Goal: Find specific page/section: Find specific page/section

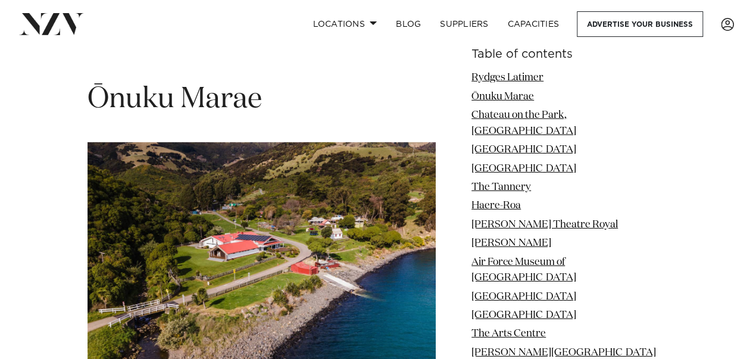
scroll to position [1935, 0]
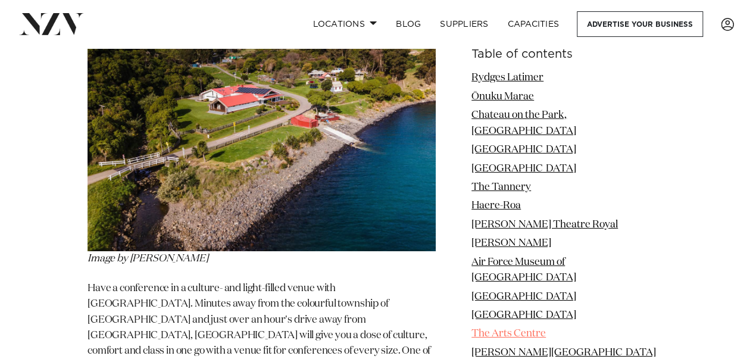
click at [512, 329] on link "The Arts Centre" at bounding box center [509, 334] width 74 height 10
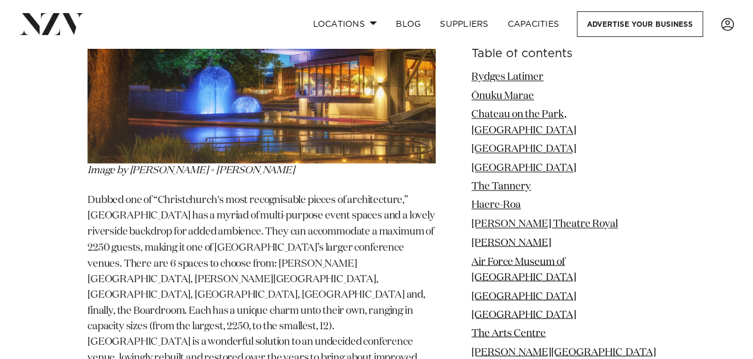
scroll to position [7658, 0]
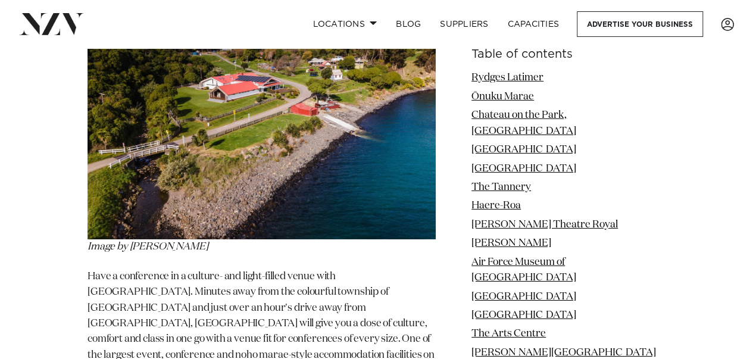
scroll to position [1935, 0]
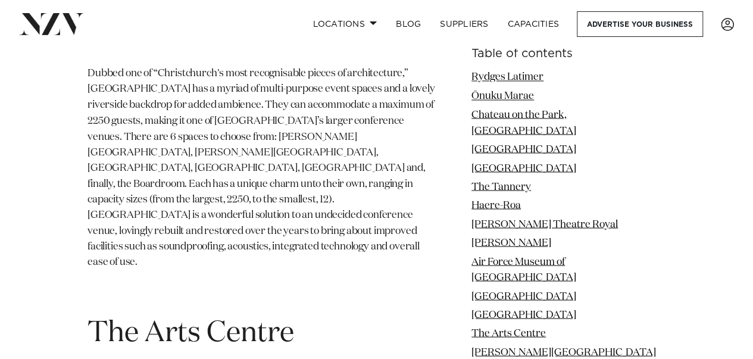
scroll to position [7790, 0]
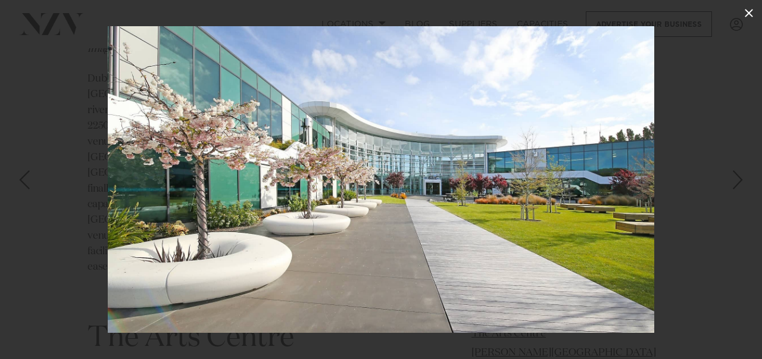
click at [747, 10] on icon at bounding box center [749, 13] width 14 height 14
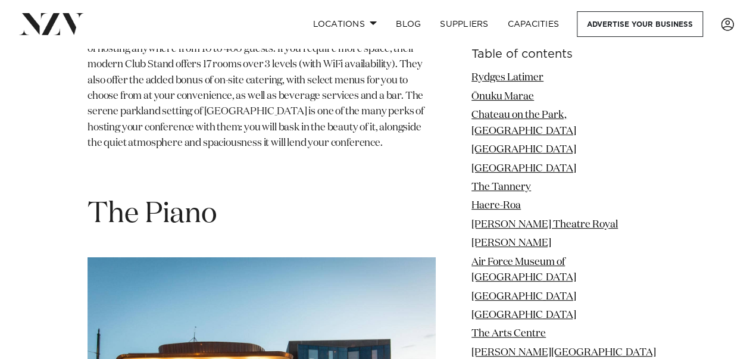
scroll to position [13298, 0]
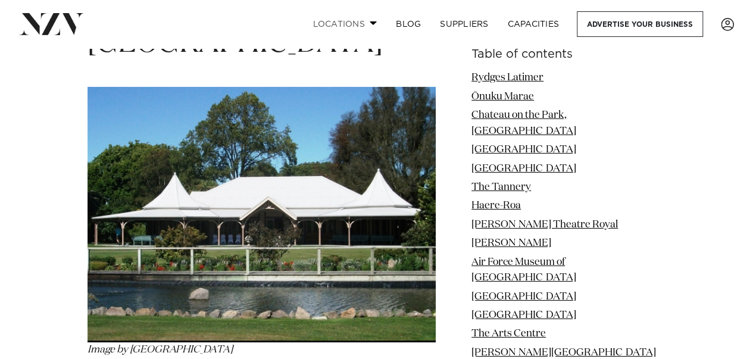
click at [367, 24] on link "Locations" at bounding box center [344, 24] width 83 height 26
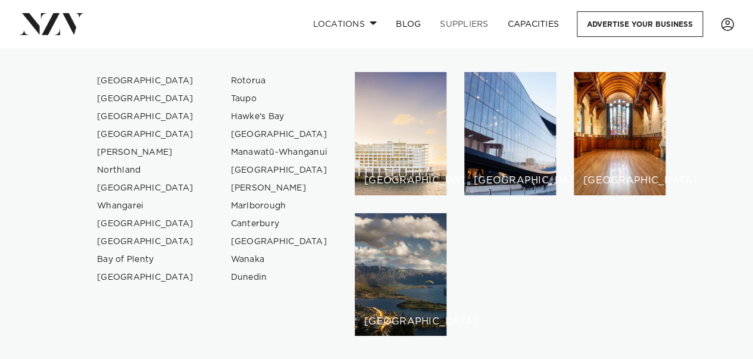
click at [472, 22] on link "SUPPLIERS" at bounding box center [464, 24] width 67 height 26
